Goal: Information Seeking & Learning: Check status

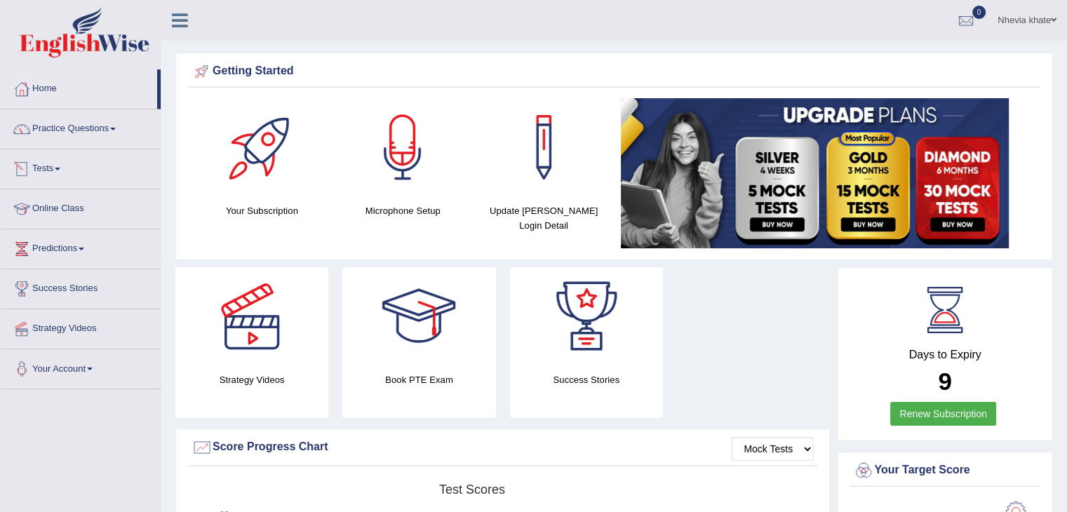
click at [60, 168] on span at bounding box center [58, 169] width 6 height 3
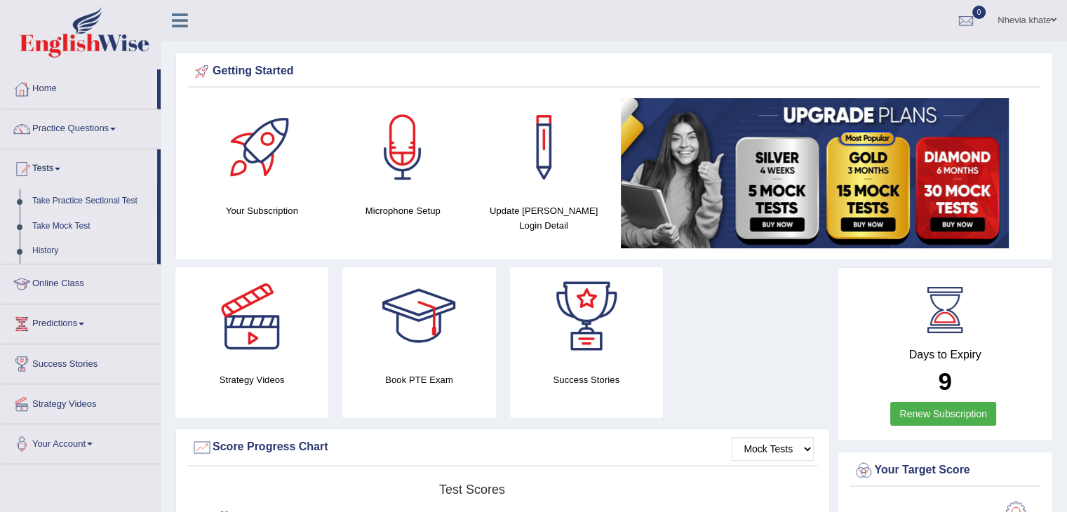
click at [74, 230] on link "Take Mock Test" at bounding box center [91, 226] width 131 height 25
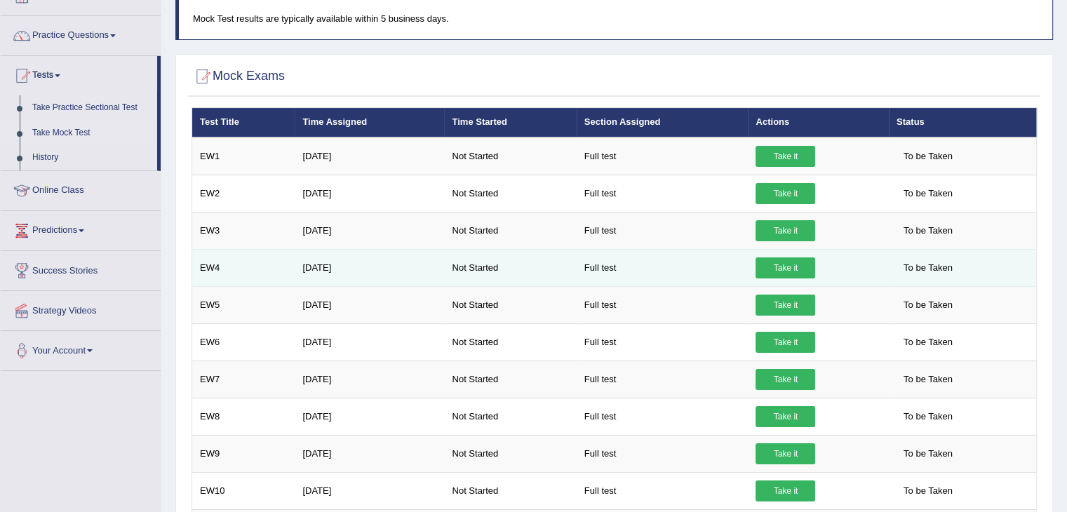
scroll to position [92, 0]
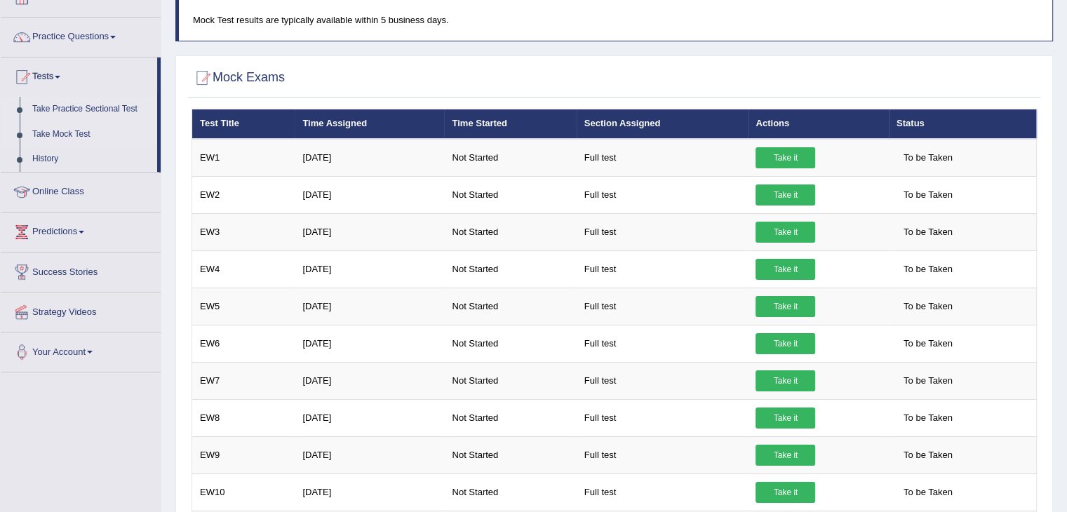
click at [89, 108] on link "Take Practice Sectional Test" at bounding box center [91, 109] width 131 height 25
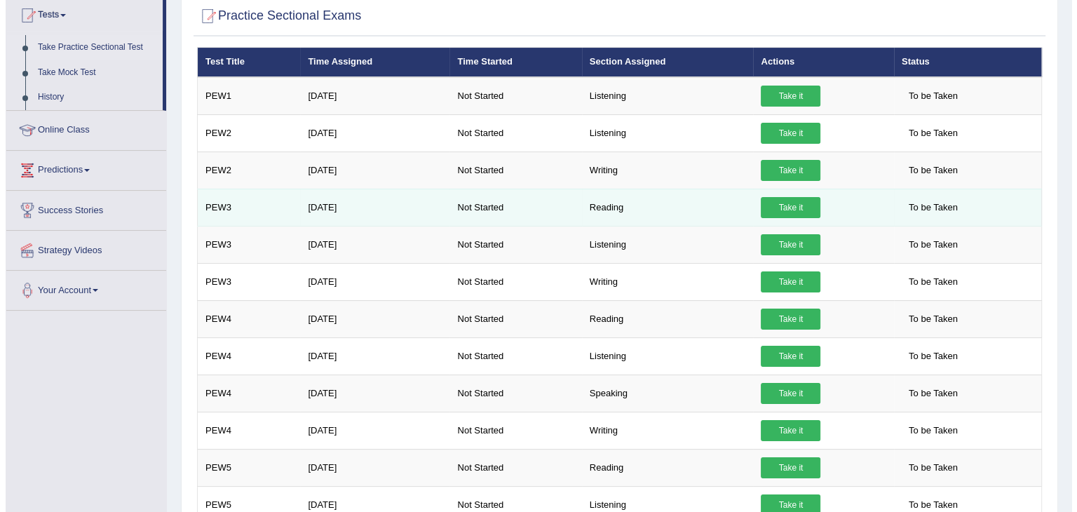
scroll to position [156, 0]
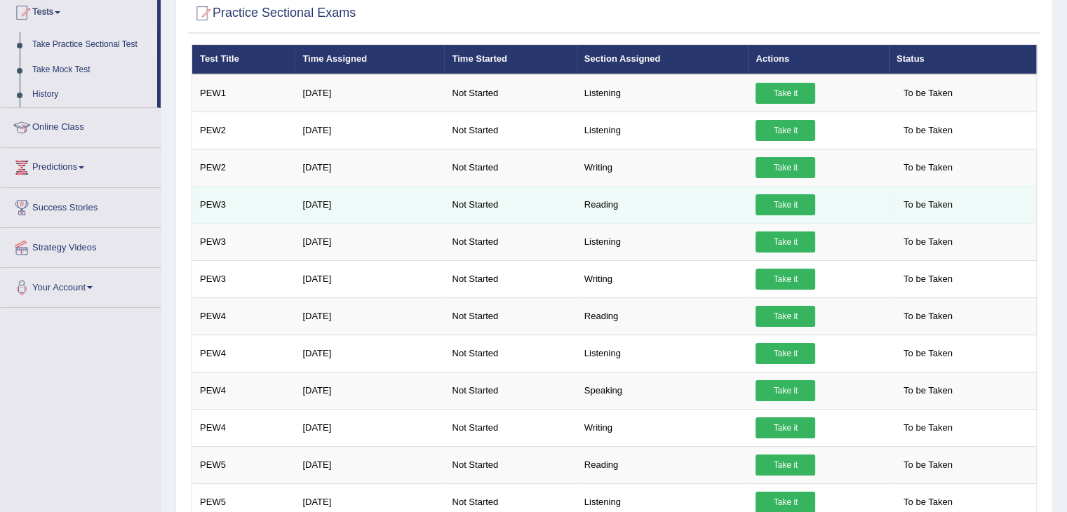
click at [787, 204] on link "Take it" at bounding box center [786, 204] width 60 height 21
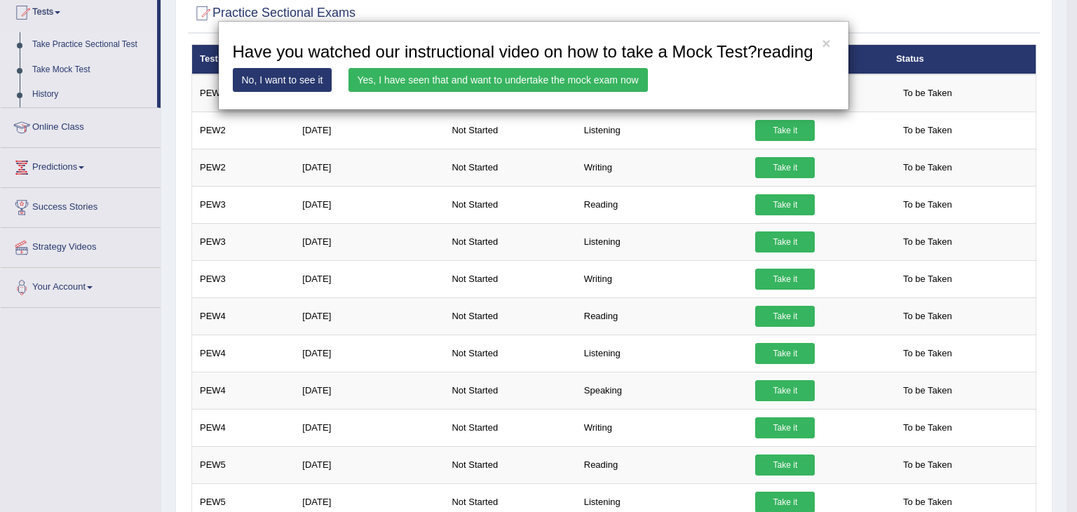
click at [614, 80] on link "Yes, I have seen that and want to undertake the mock exam now" at bounding box center [499, 80] width 300 height 24
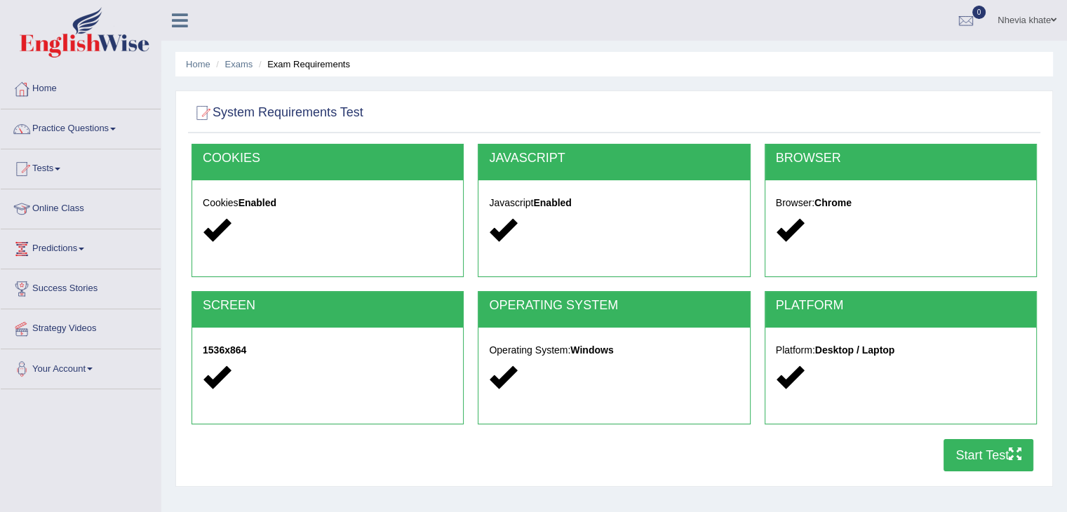
click at [965, 436] on div "PLATFORM Platform: Desktop / Laptop" at bounding box center [901, 364] width 286 height 147
click at [966, 452] on button "Start Test" at bounding box center [989, 455] width 90 height 32
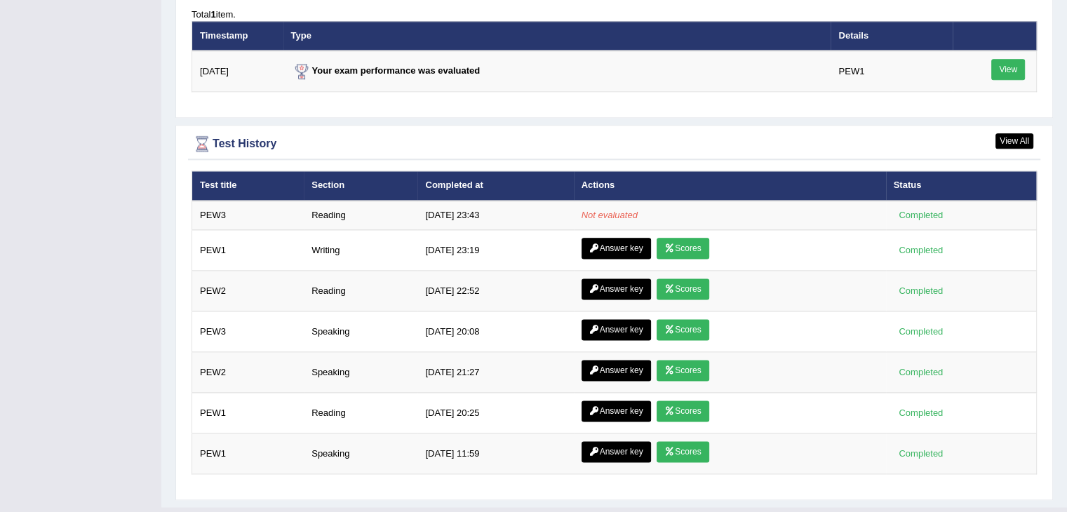
scroll to position [1778, 0]
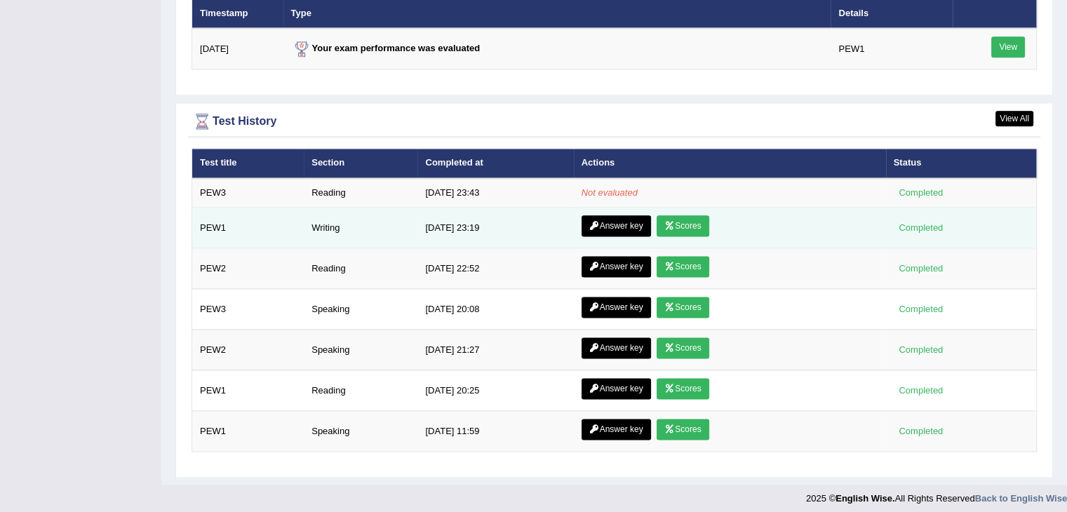
click at [692, 215] on link "Scores" at bounding box center [683, 225] width 52 height 21
click at [618, 222] on link "Answer key" at bounding box center [616, 225] width 69 height 21
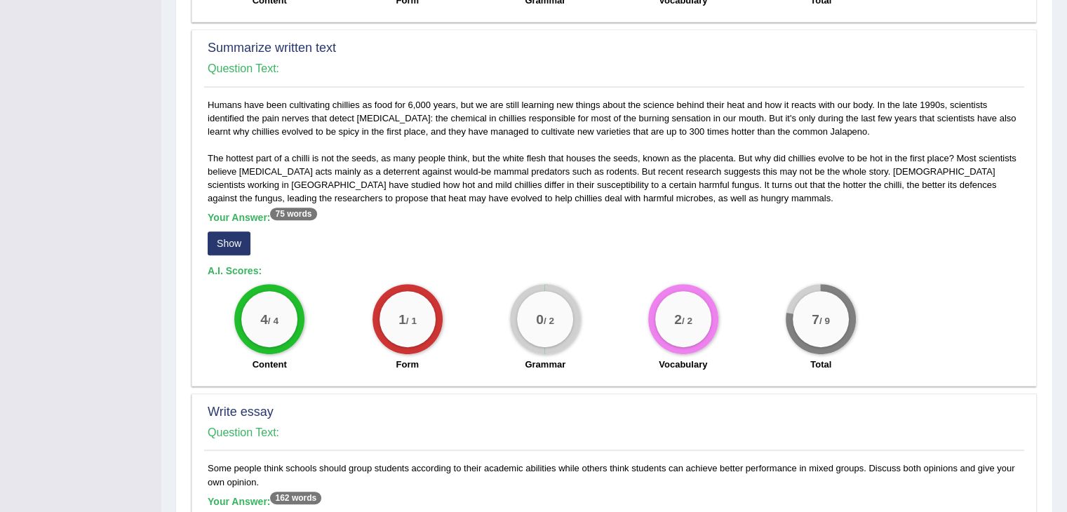
scroll to position [560, 0]
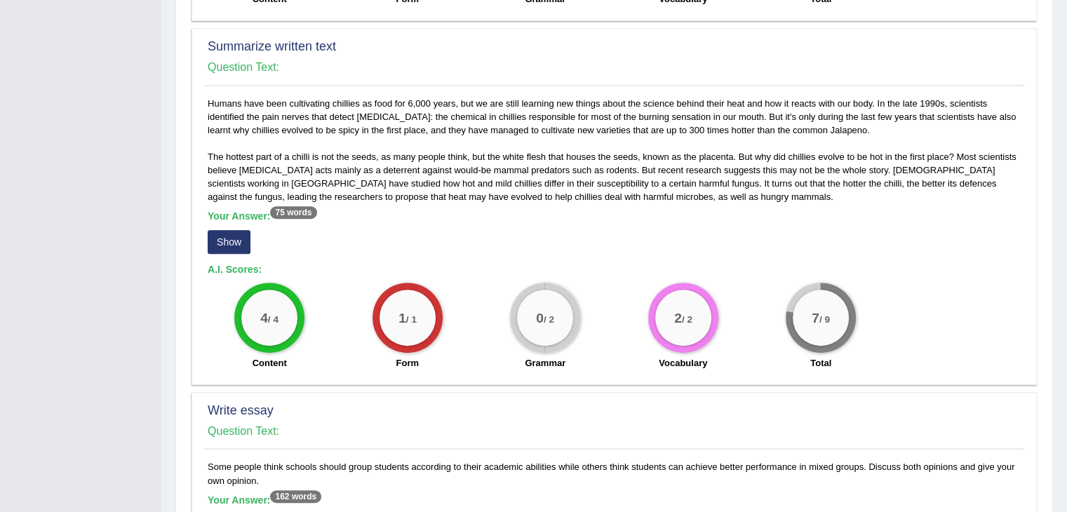
click at [237, 231] on button "Show" at bounding box center [229, 242] width 43 height 24
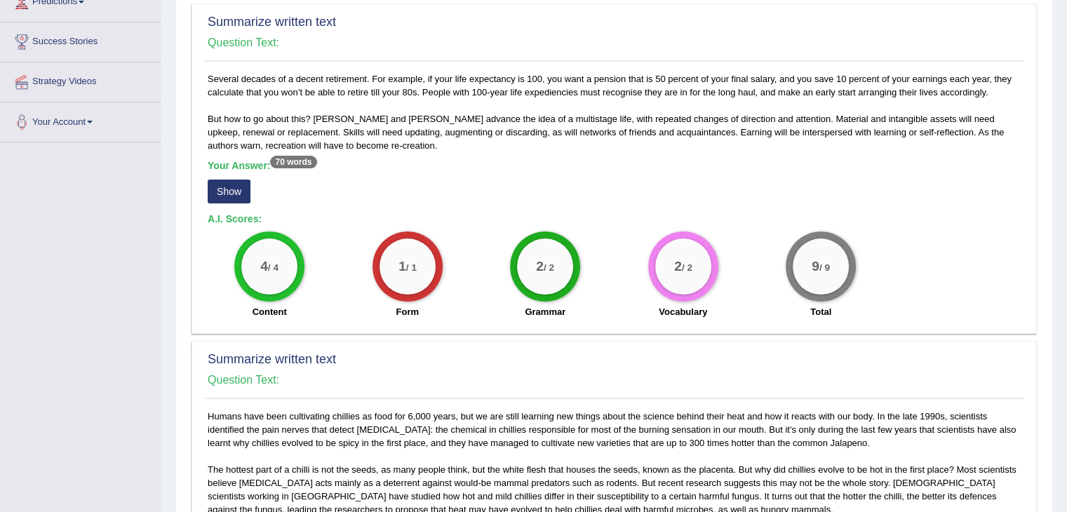
scroll to position [244, 0]
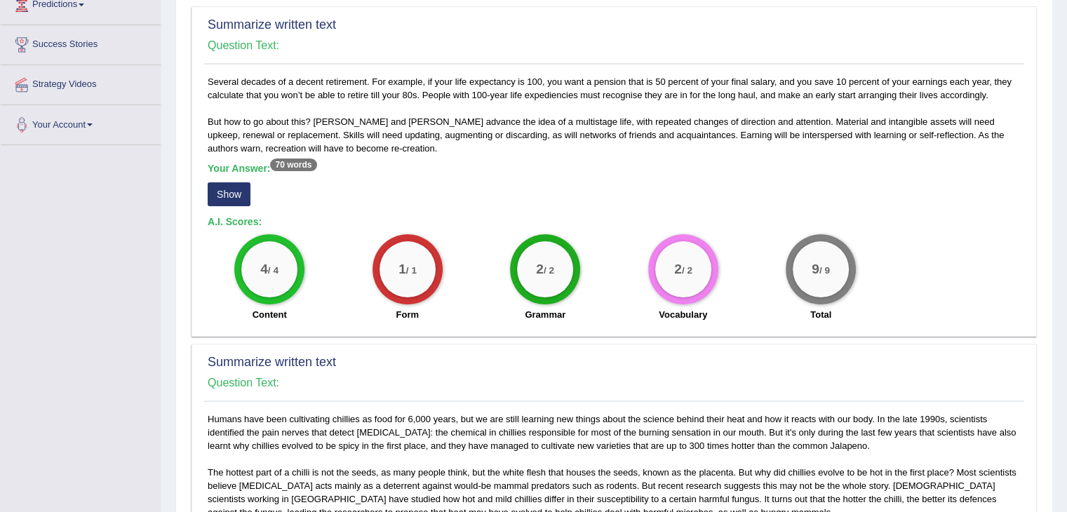
click at [227, 182] on button "Show" at bounding box center [229, 194] width 43 height 24
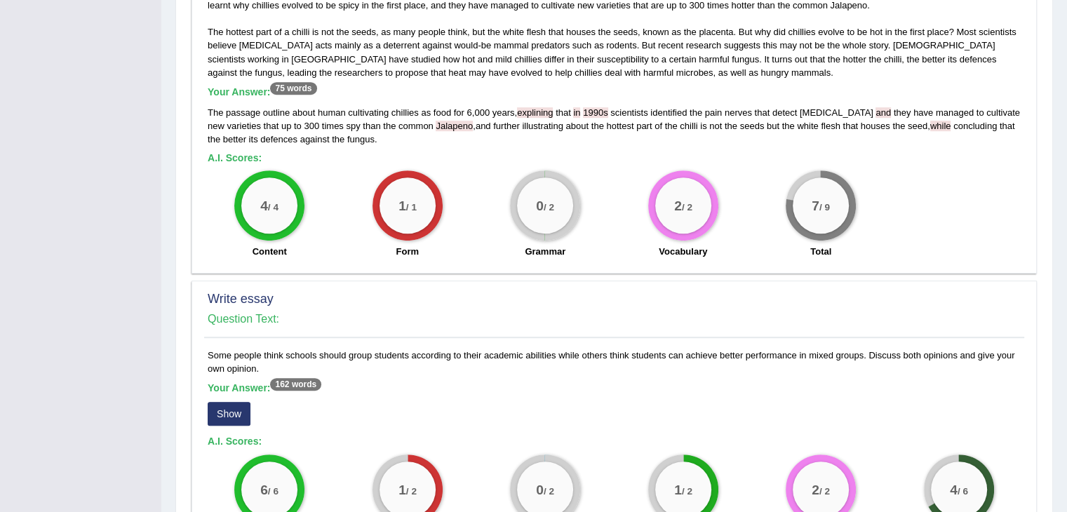
scroll to position [882, 0]
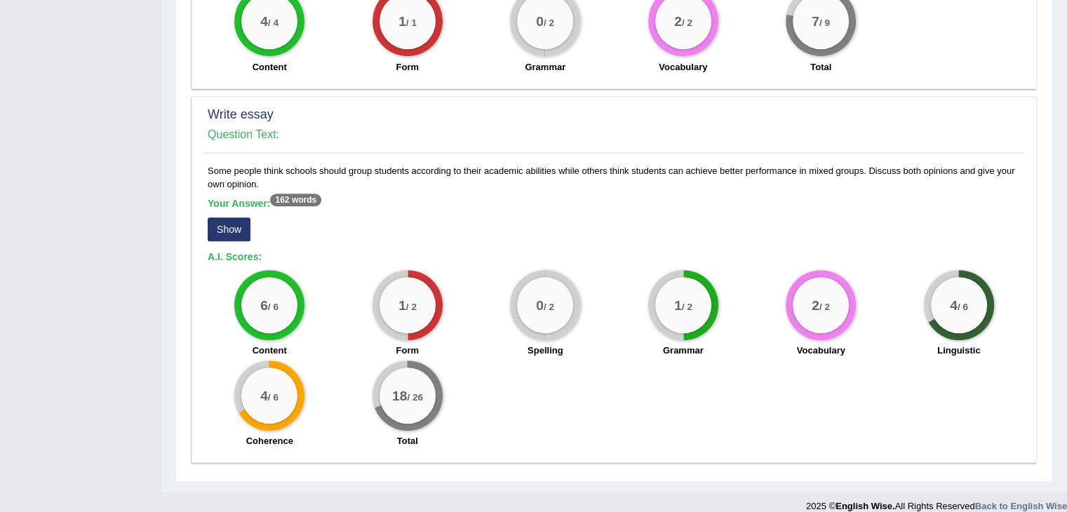
click at [236, 226] on div "Your Answer: 162 words Show" at bounding box center [614, 221] width 813 height 47
click at [236, 217] on button "Show" at bounding box center [229, 229] width 43 height 24
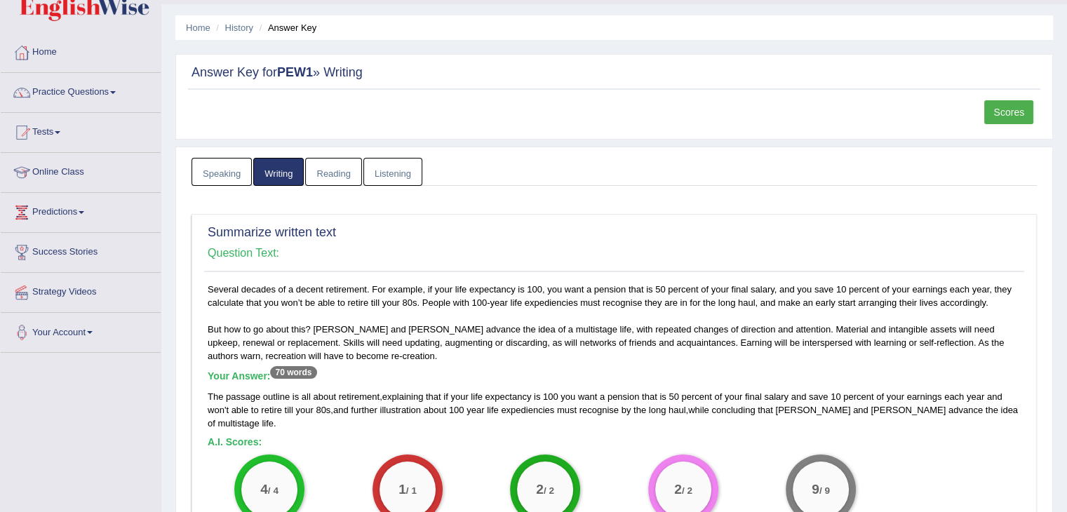
scroll to position [0, 0]
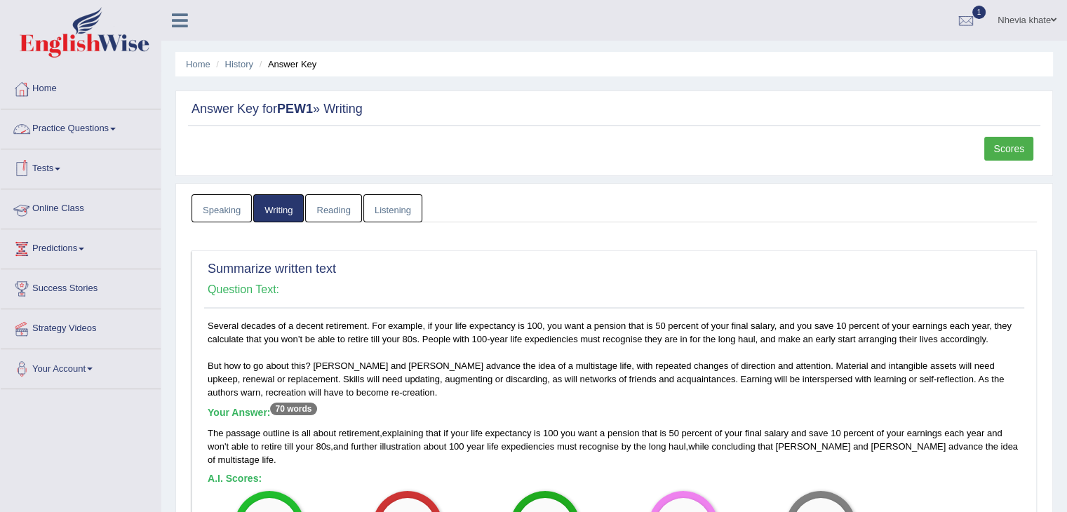
click at [220, 208] on link "Speaking" at bounding box center [222, 208] width 60 height 29
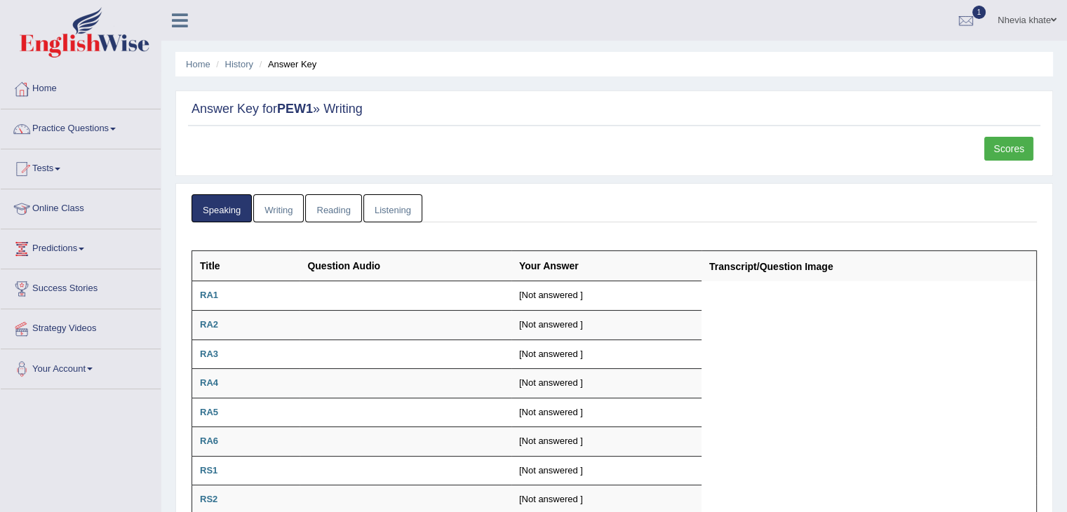
click at [339, 201] on link "Reading" at bounding box center [333, 208] width 56 height 29
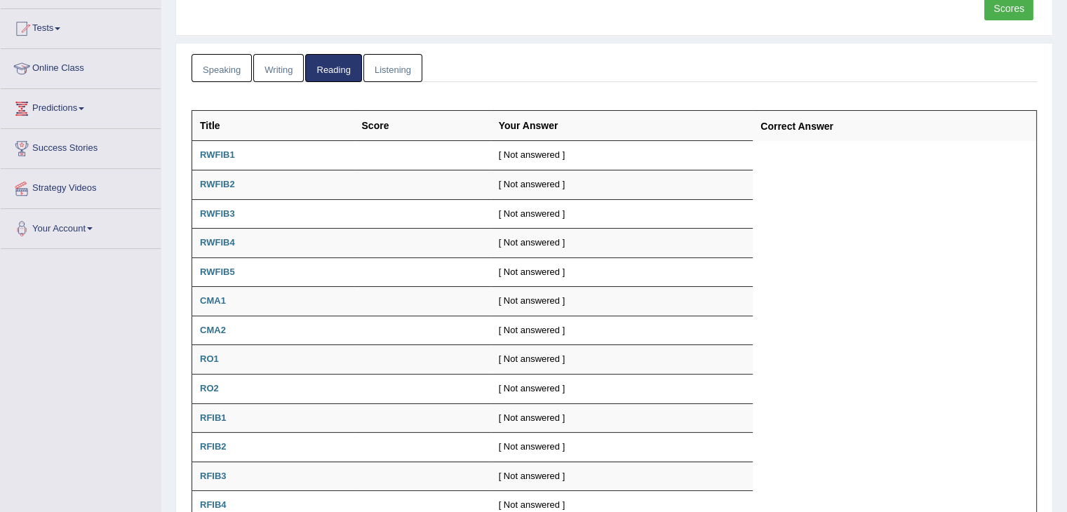
scroll to position [134, 0]
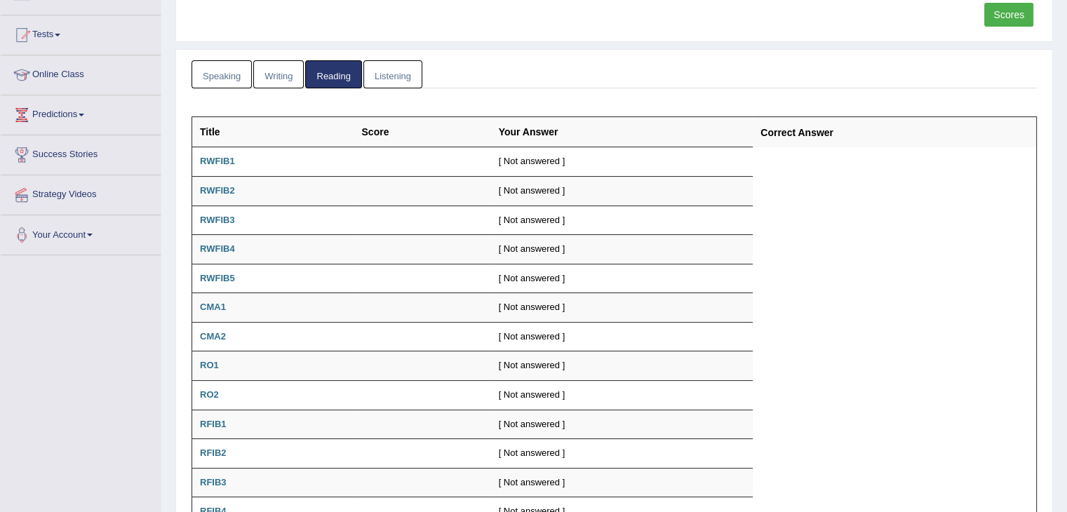
click at [384, 72] on link "Listening" at bounding box center [392, 74] width 59 height 29
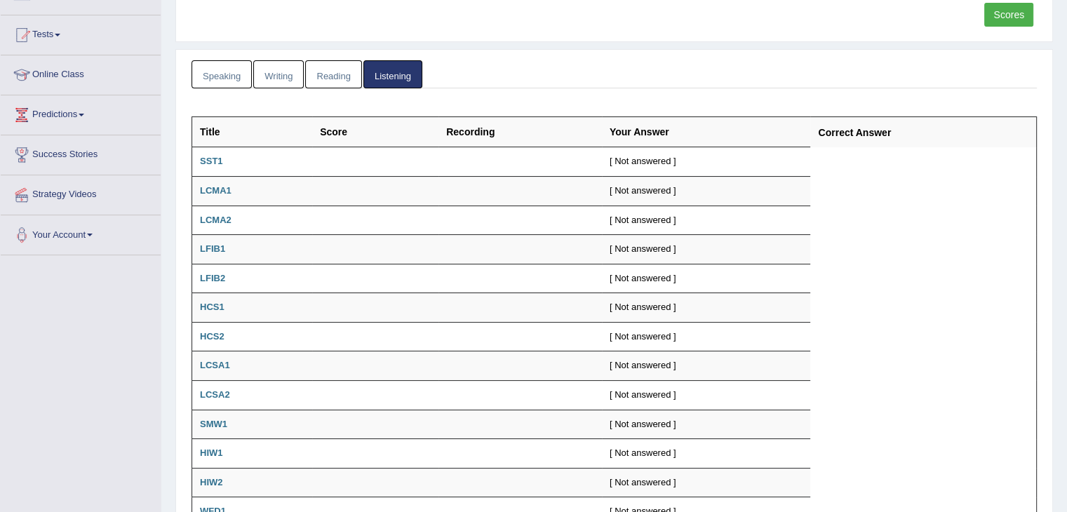
scroll to position [275, 0]
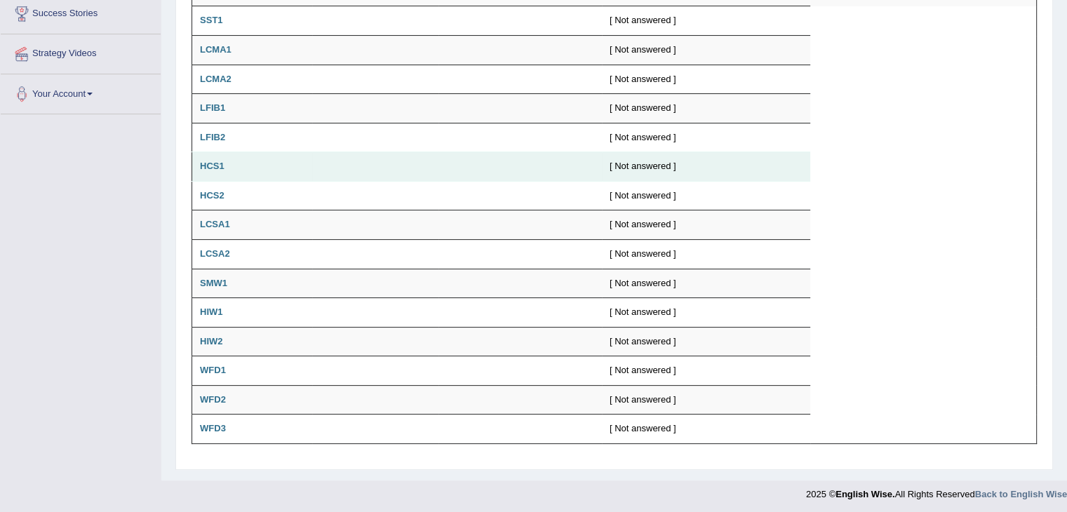
click at [216, 166] on b "HCS1" at bounding box center [212, 166] width 25 height 11
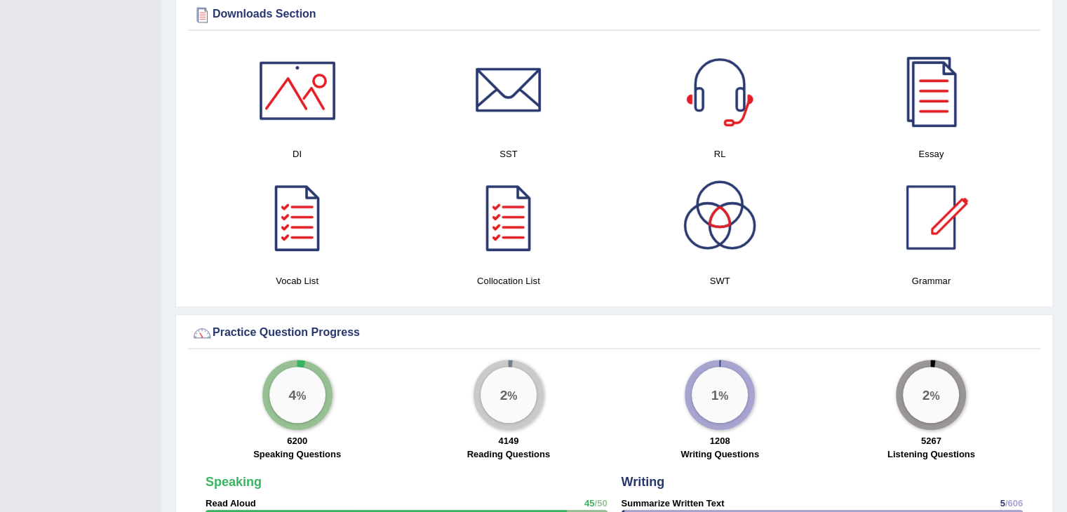
scroll to position [718, 0]
click at [452, 189] on link at bounding box center [508, 218] width 197 height 98
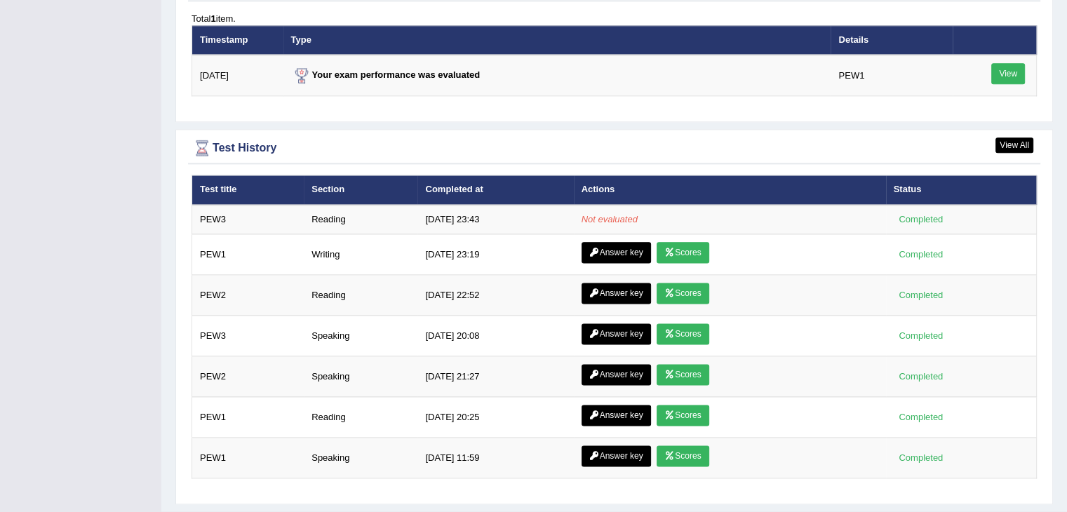
scroll to position [1752, 0]
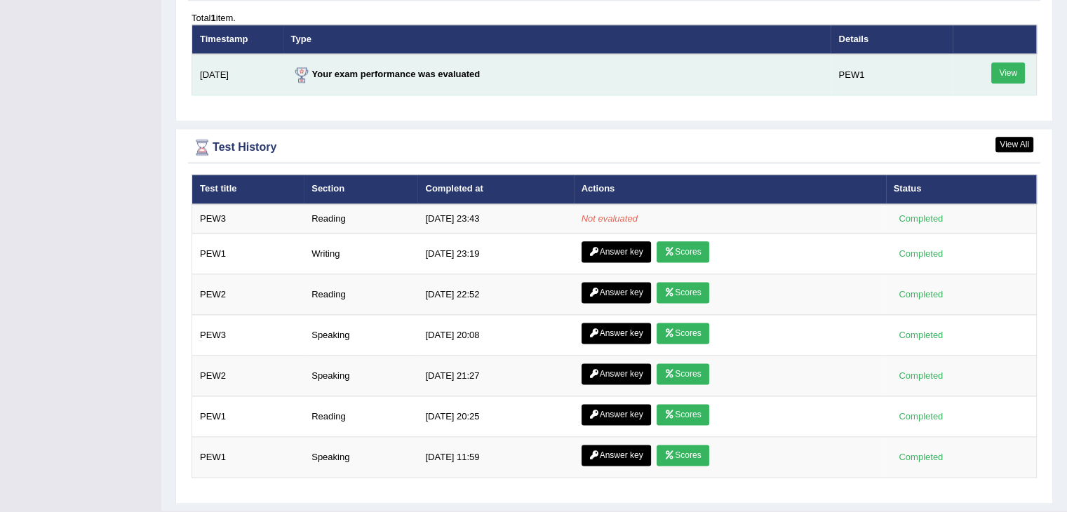
click at [1017, 65] on link "View" at bounding box center [1008, 72] width 34 height 21
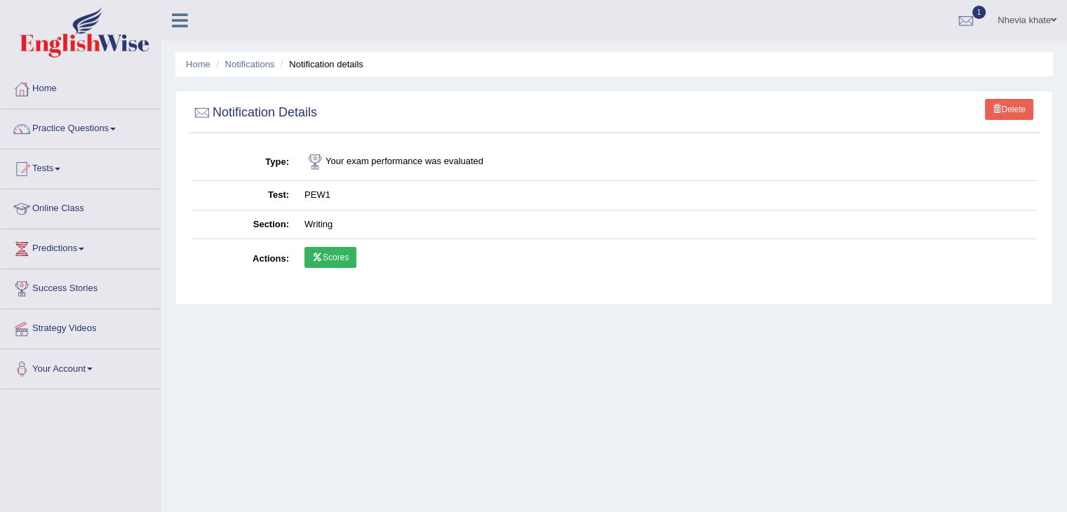
click at [342, 253] on link "Scores" at bounding box center [330, 257] width 52 height 21
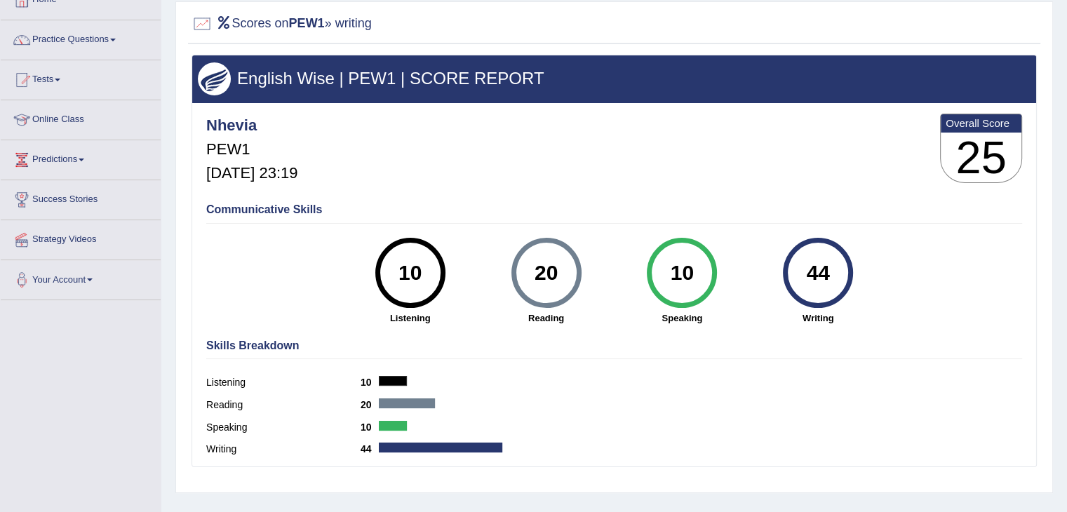
scroll to position [83, 0]
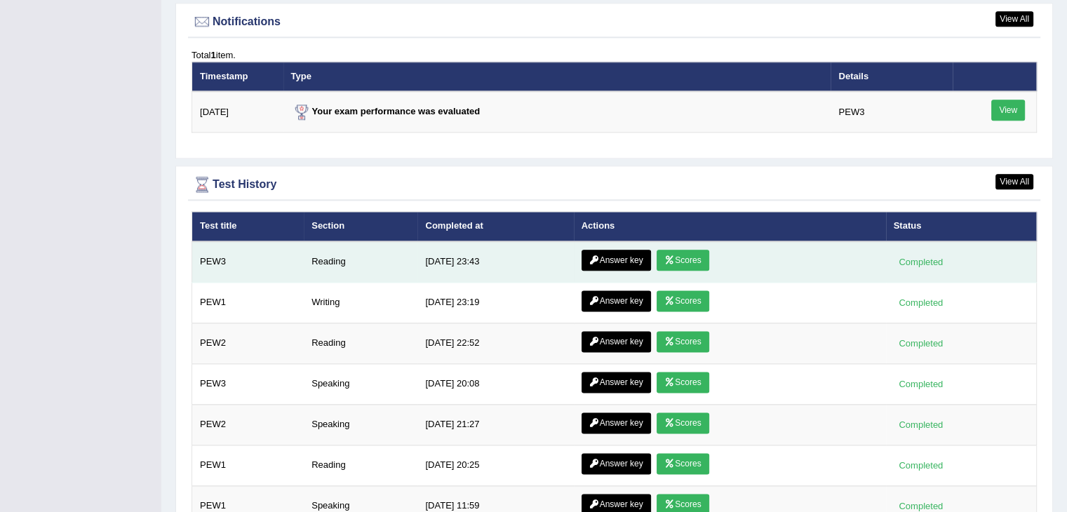
scroll to position [1717, 0]
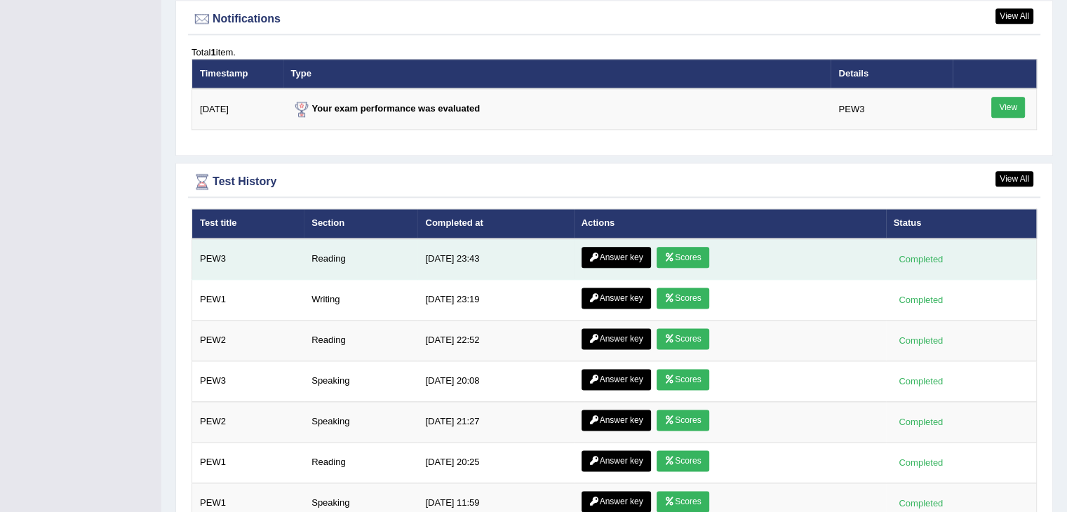
click at [685, 251] on link "Scores" at bounding box center [683, 257] width 52 height 21
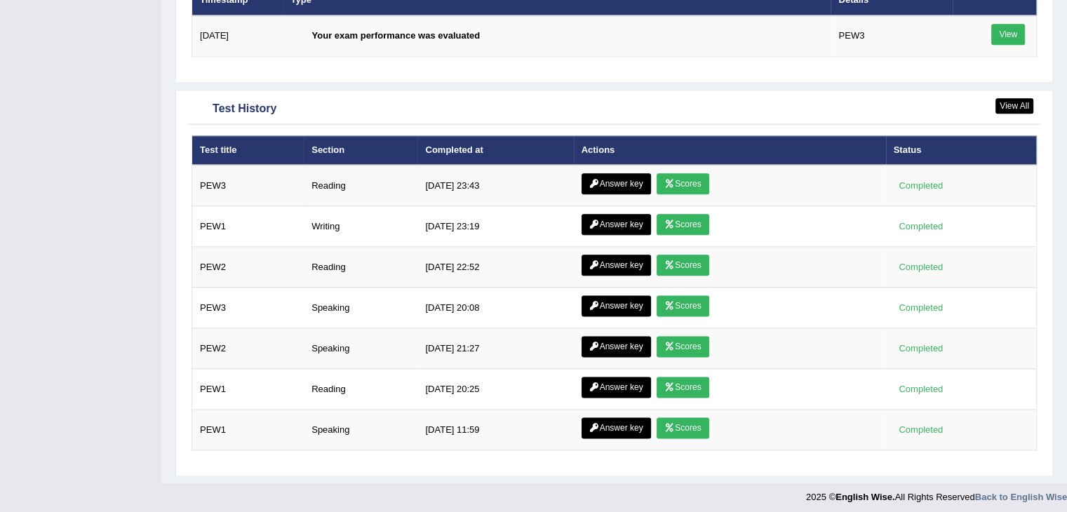
scroll to position [1789, 0]
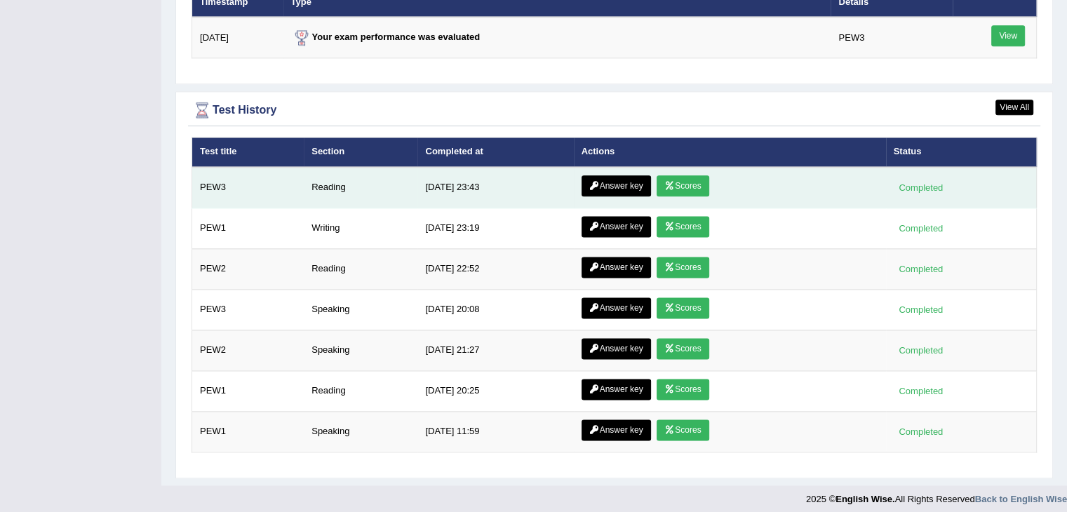
click at [607, 175] on link "Answer key" at bounding box center [616, 185] width 69 height 21
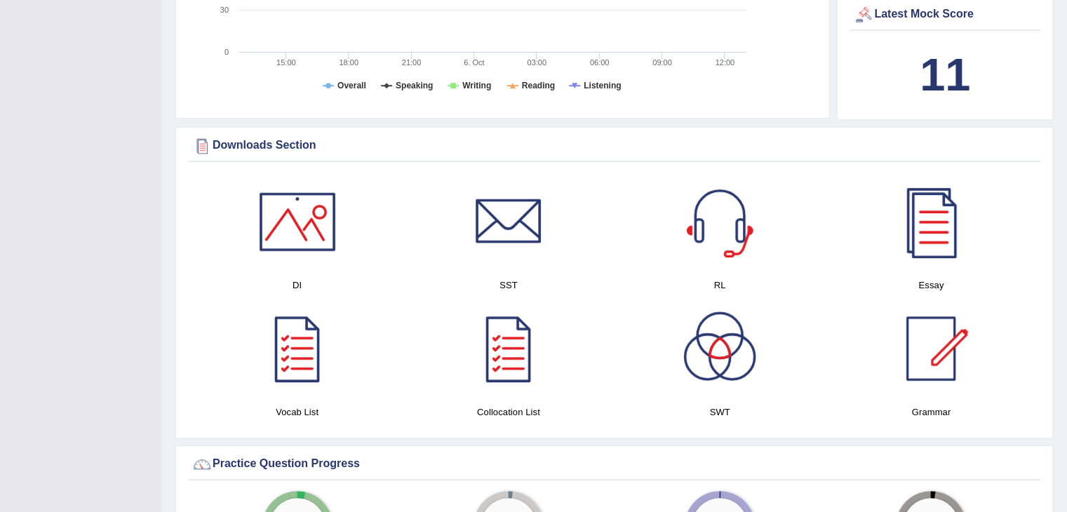
scroll to position [568, 0]
